Goal: Transaction & Acquisition: Purchase product/service

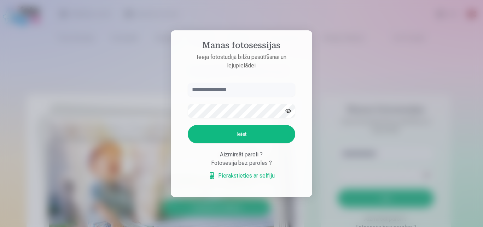
click at [261, 92] on input "text" at bounding box center [241, 90] width 107 height 14
type input "**********"
click at [237, 138] on button "Ieiet" at bounding box center [241, 134] width 107 height 18
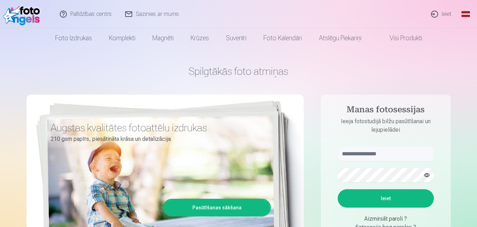
click at [437, 12] on link "Ieiet" at bounding box center [442, 14] width 34 height 28
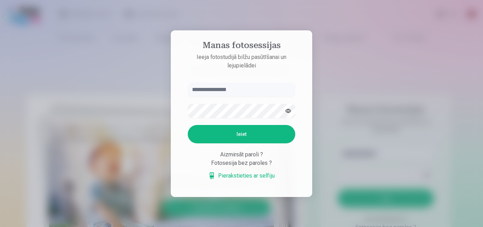
click at [198, 86] on input "text" at bounding box center [241, 90] width 107 height 14
type input "**********"
click at [221, 126] on button "Ieiet" at bounding box center [241, 134] width 107 height 18
click at [205, 133] on button "Ieiet" at bounding box center [241, 134] width 107 height 18
click at [237, 132] on button "Ieiet" at bounding box center [241, 134] width 107 height 18
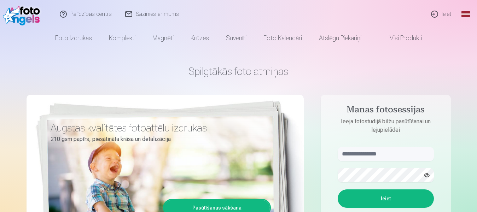
click at [443, 15] on link "Ieiet" at bounding box center [442, 14] width 34 height 28
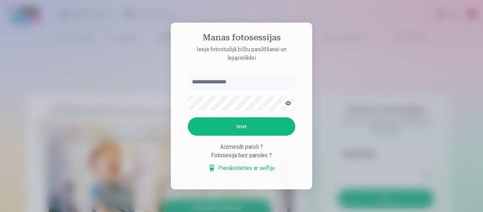
click at [251, 83] on input "text" at bounding box center [241, 82] width 107 height 14
type input "**********"
click at [239, 123] on button "Ieiet" at bounding box center [241, 126] width 107 height 18
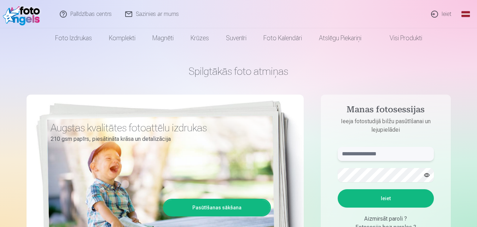
click at [391, 156] on input "text" at bounding box center [386, 154] width 96 height 14
type input "**********"
click at [379, 193] on button "Ieiet" at bounding box center [386, 198] width 96 height 18
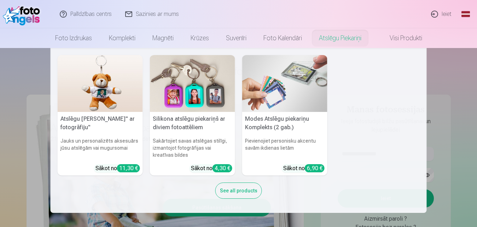
click at [345, 39] on link "Atslēgu piekariņi" at bounding box center [339, 38] width 59 height 20
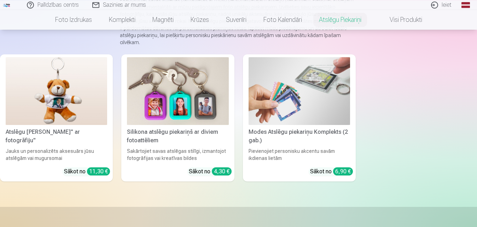
scroll to position [108, 0]
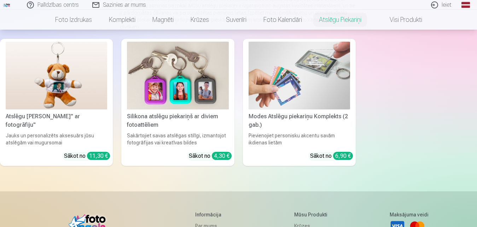
click at [297, 117] on div "Modes Atslēgu piekariņu Komplekts (2 gab.)" at bounding box center [299, 120] width 107 height 17
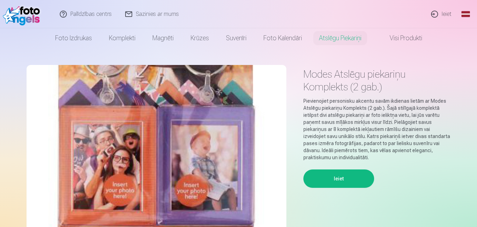
click at [443, 14] on link "Ieiet" at bounding box center [442, 14] width 34 height 28
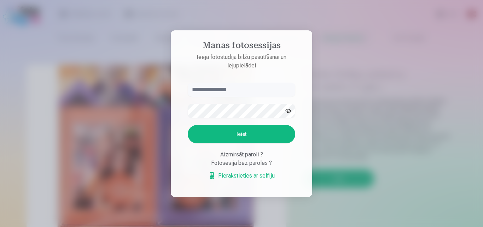
click at [249, 176] on link "Pierakstieties ar selfiju" at bounding box center [241, 176] width 66 height 8
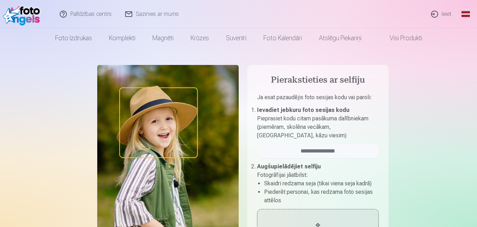
click at [19, 19] on img at bounding box center [23, 14] width 41 height 23
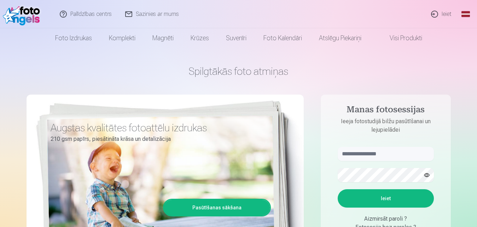
click at [151, 14] on link "Sazinies ar mums" at bounding box center [152, 14] width 67 height 28
